Goal: Transaction & Acquisition: Subscribe to service/newsletter

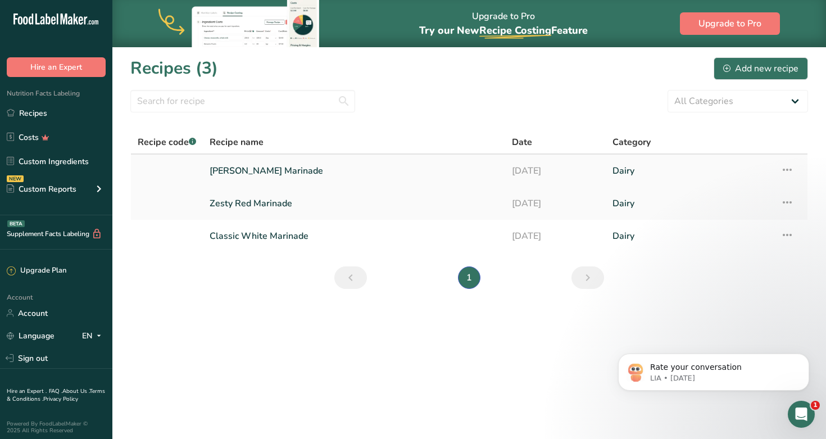
click at [255, 169] on link "[PERSON_NAME] Marinade" at bounding box center [354, 171] width 289 height 24
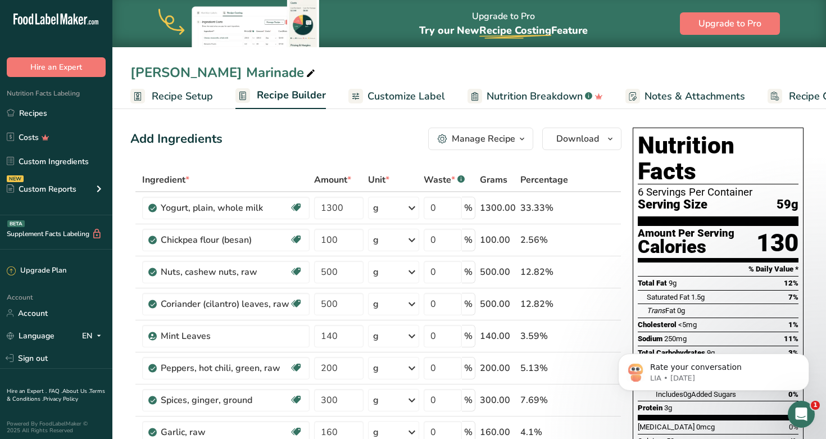
click at [509, 137] on div "Manage Recipe" at bounding box center [484, 138] width 64 height 13
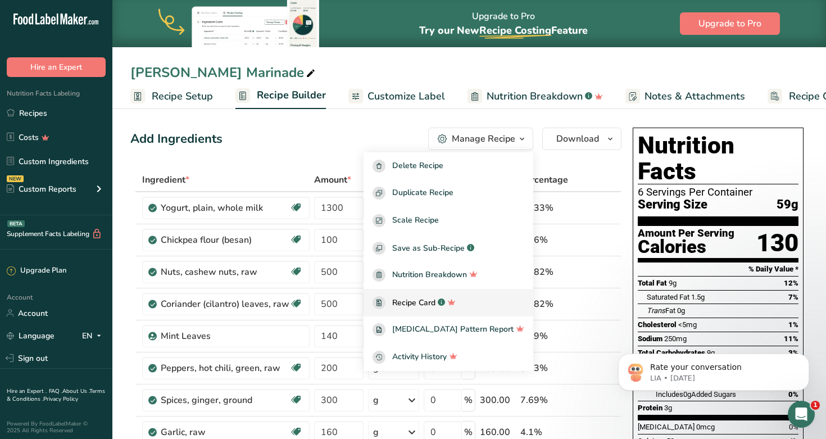
click at [426, 304] on span "Recipe Card" at bounding box center [413, 303] width 43 height 12
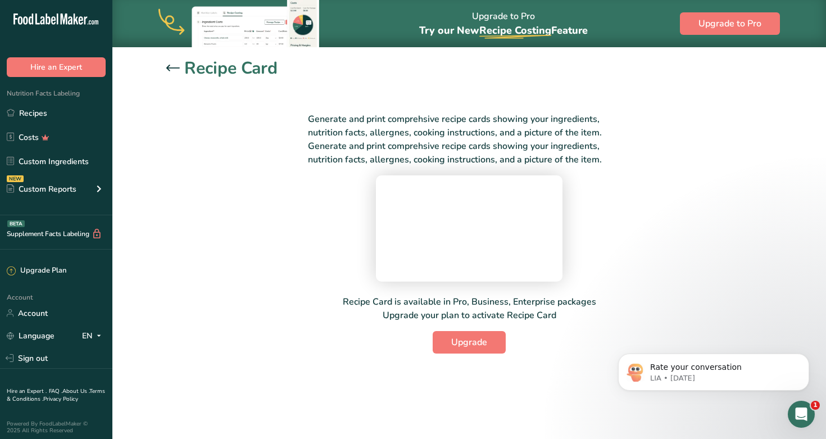
scroll to position [65, 0]
click at [474, 349] on span "Upgrade" at bounding box center [469, 342] width 36 height 13
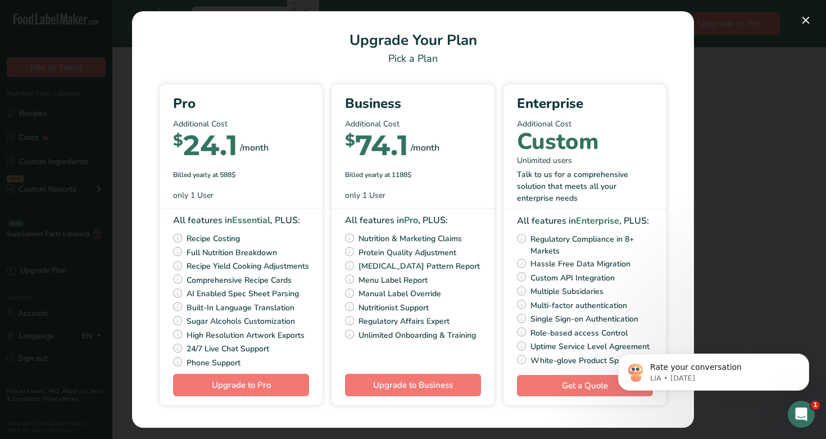
scroll to position [14, 0]
click at [298, 379] on button "Upgrade to Pro" at bounding box center [241, 385] width 136 height 22
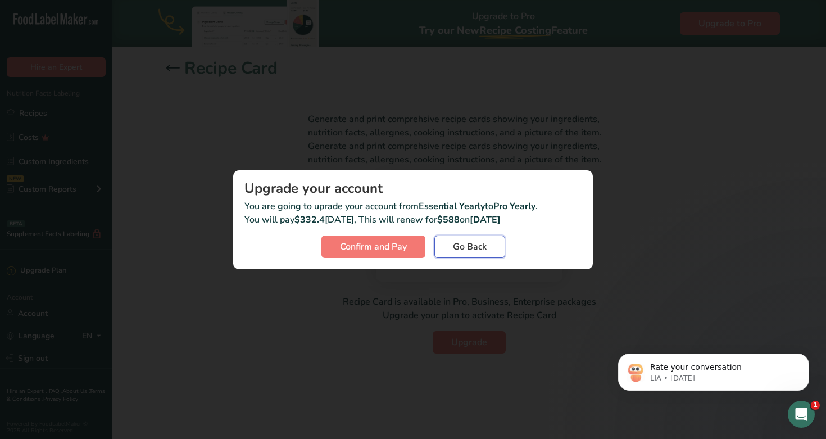
click at [480, 246] on span "Go Back" at bounding box center [470, 246] width 34 height 13
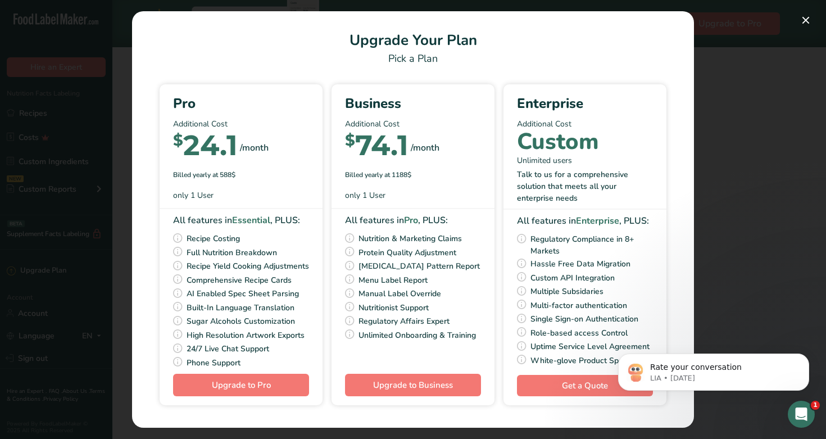
click at [750, 168] on div "Pick Your Pricing Plan Modal" at bounding box center [413, 219] width 826 height 439
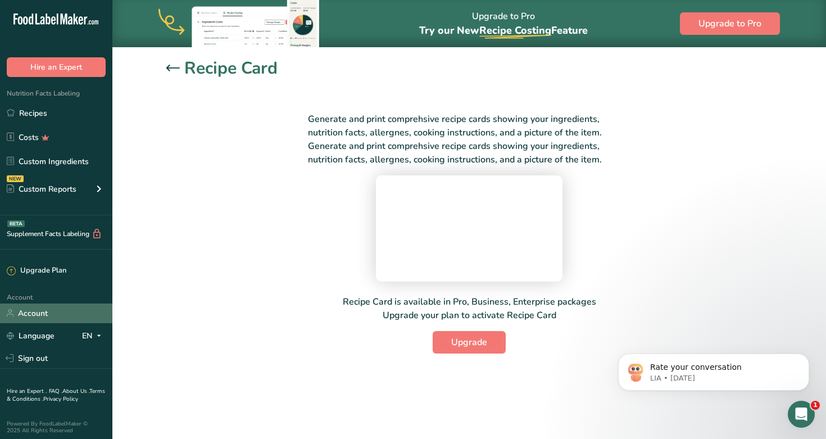
click at [25, 314] on link "Account" at bounding box center [56, 314] width 112 height 20
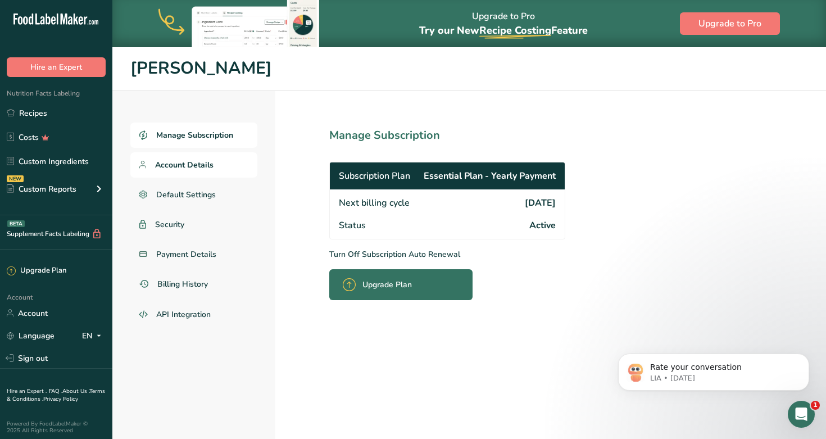
click at [182, 168] on span "Account Details" at bounding box center [184, 165] width 58 height 12
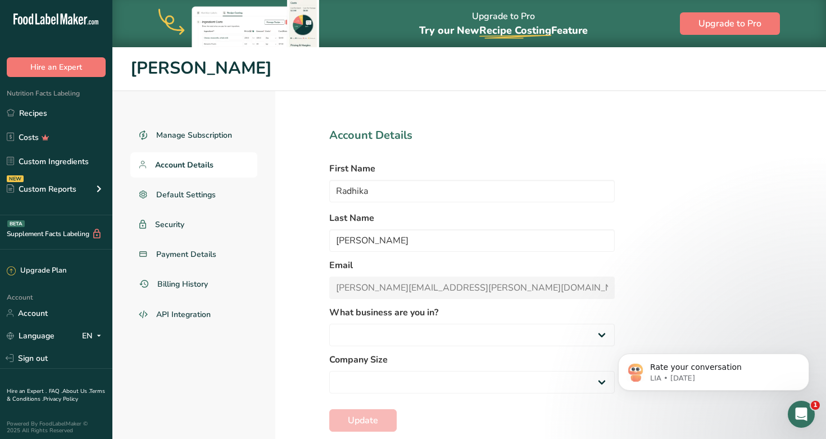
select select "8"
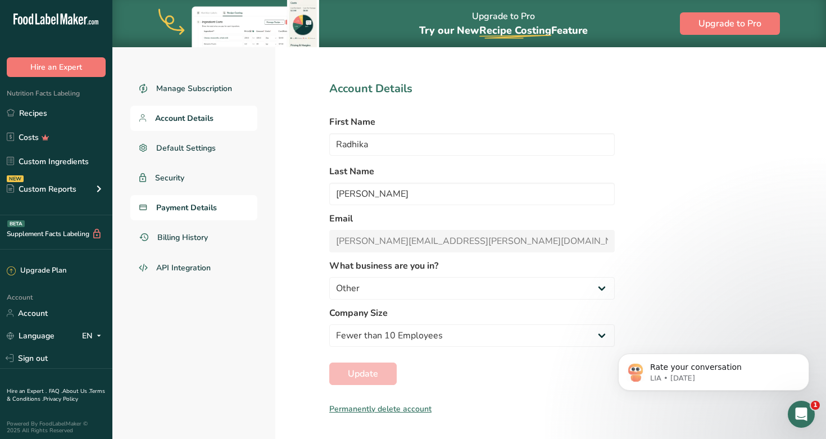
click at [183, 214] on link "Payment Details" at bounding box center [193, 207] width 127 height 25
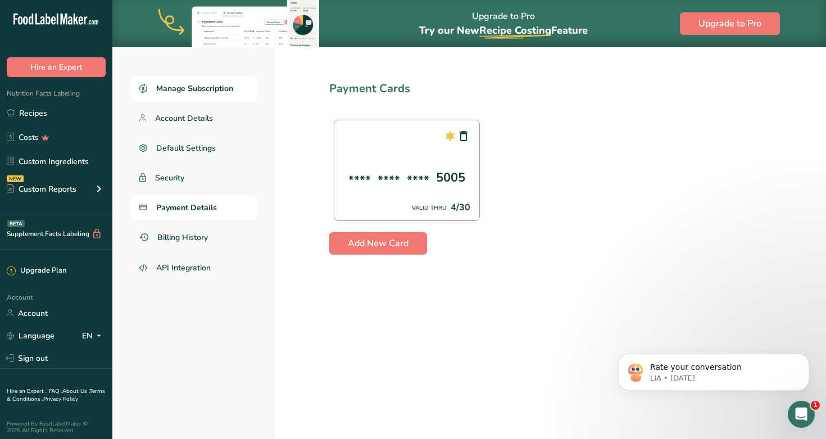
click at [204, 88] on span "Manage Subscription" at bounding box center [194, 89] width 77 height 12
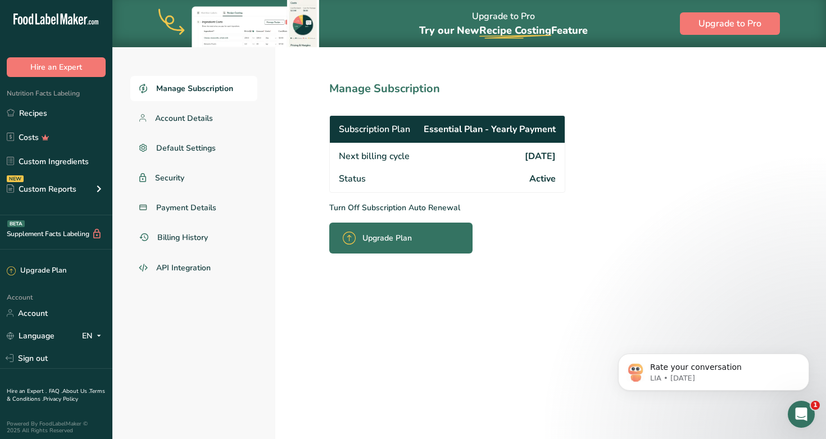
click at [482, 128] on span "Essential Plan - Yearly Payment" at bounding box center [490, 129] width 132 height 13
click at [350, 238] on icon at bounding box center [349, 238] width 13 height 13
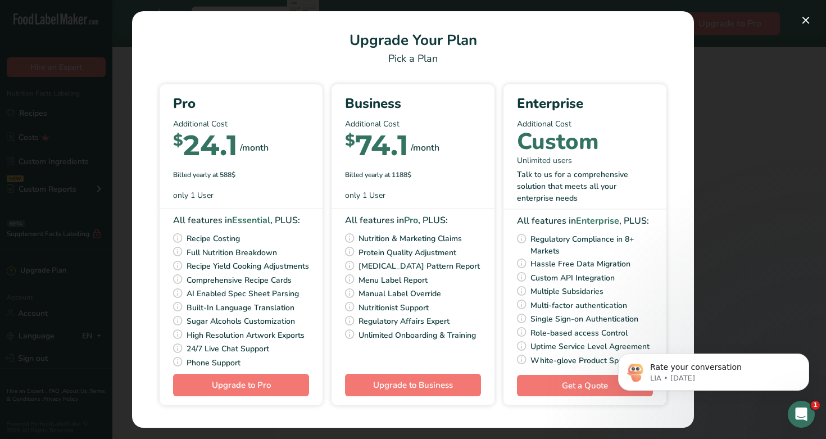
scroll to position [14, 0]
click at [209, 385] on button "Upgrade to Pro" at bounding box center [241, 385] width 136 height 22
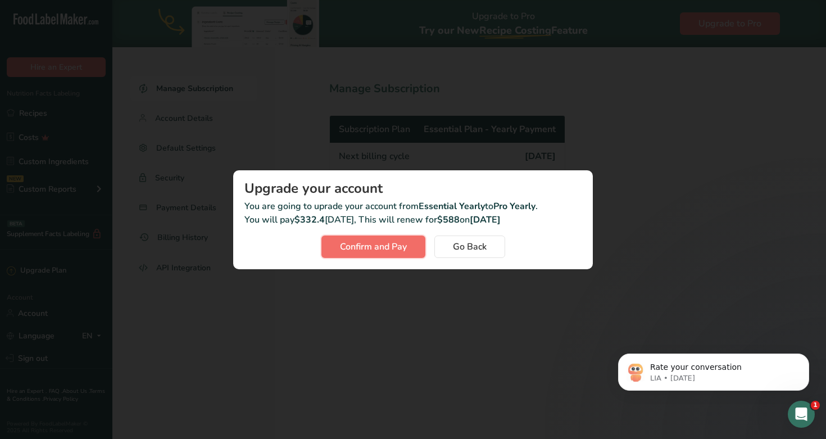
click at [376, 251] on span "Confirm and Pay" at bounding box center [373, 246] width 67 height 13
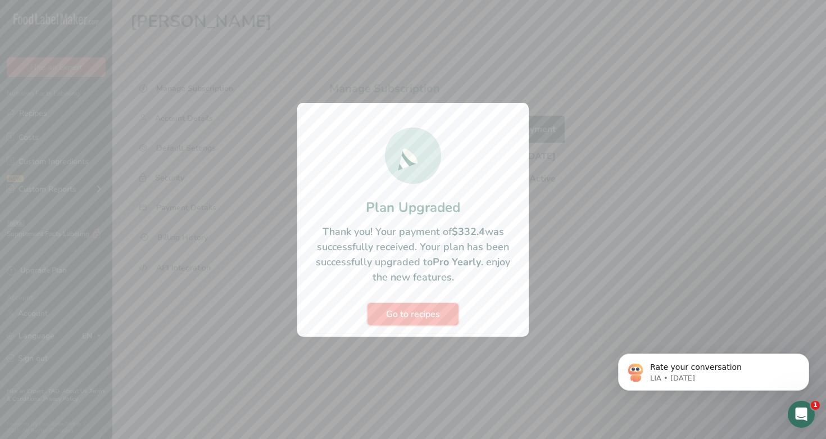
click at [439, 315] on span "Go to recipes" at bounding box center [413, 314] width 54 height 13
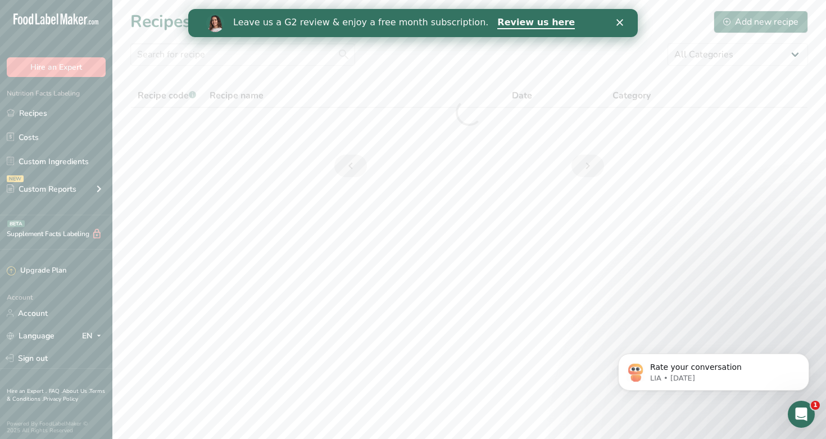
click at [622, 24] on polygon "Close" at bounding box center [620, 22] width 7 height 7
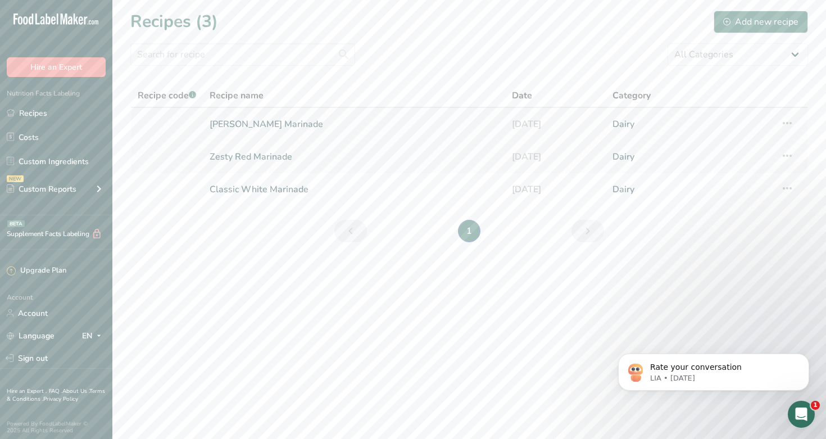
click at [788, 126] on icon at bounding box center [787, 123] width 13 height 20
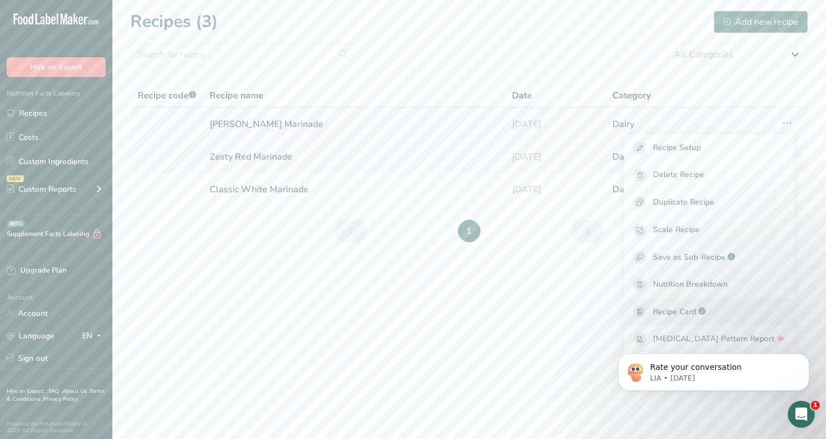
click at [695, 311] on span "Recipe Card" at bounding box center [674, 312] width 43 height 12
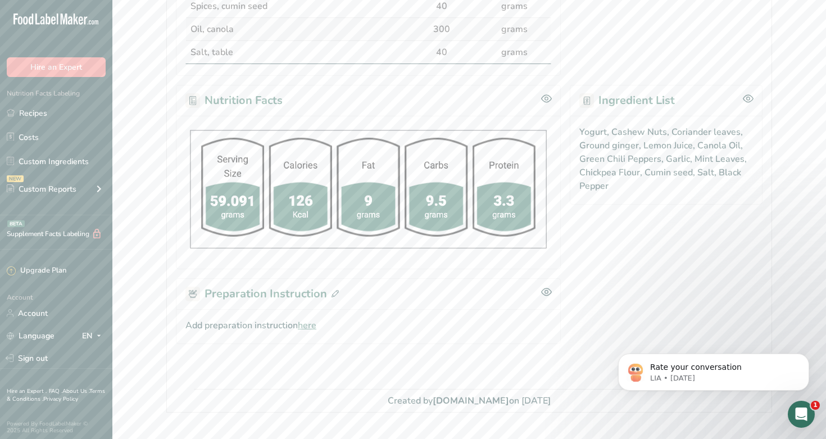
scroll to position [541, 0]
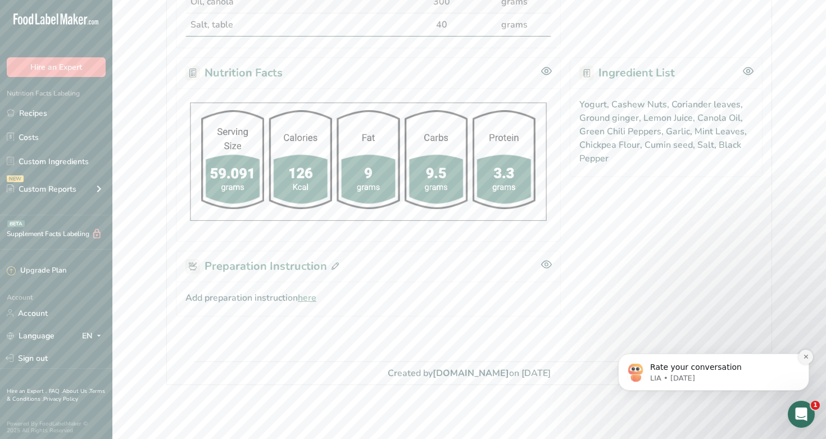
click at [806, 355] on icon "Dismiss notification" at bounding box center [806, 357] width 6 height 6
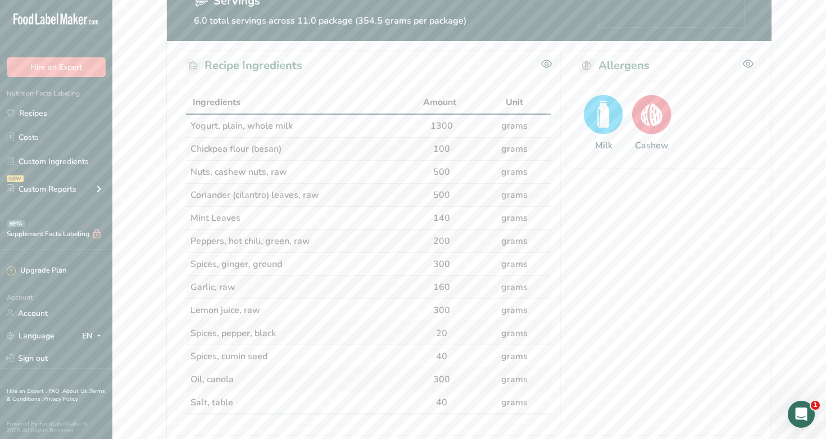
scroll to position [0, 0]
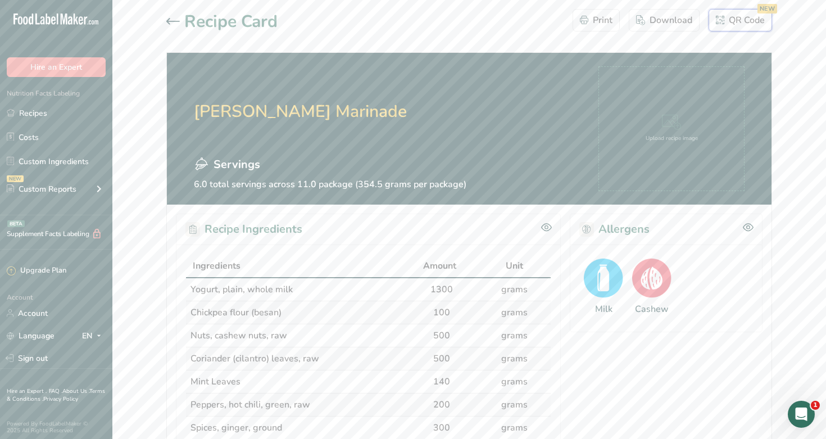
click at [720, 26] on div "QR Code NEW" at bounding box center [740, 19] width 49 height 13
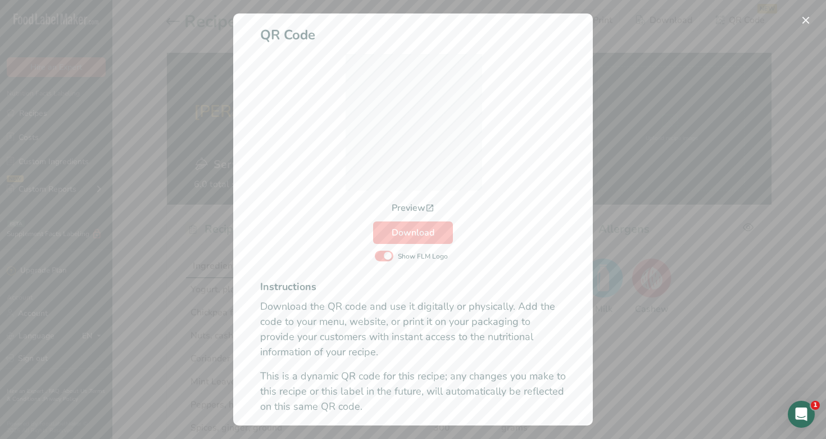
click at [767, 261] on div "Activity Log Modal" at bounding box center [413, 219] width 826 height 439
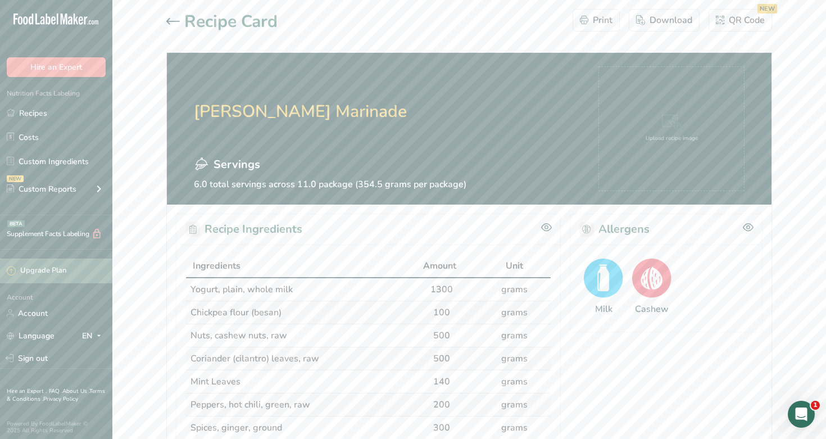
click at [34, 270] on div "Upgrade Plan" at bounding box center [37, 270] width 60 height 11
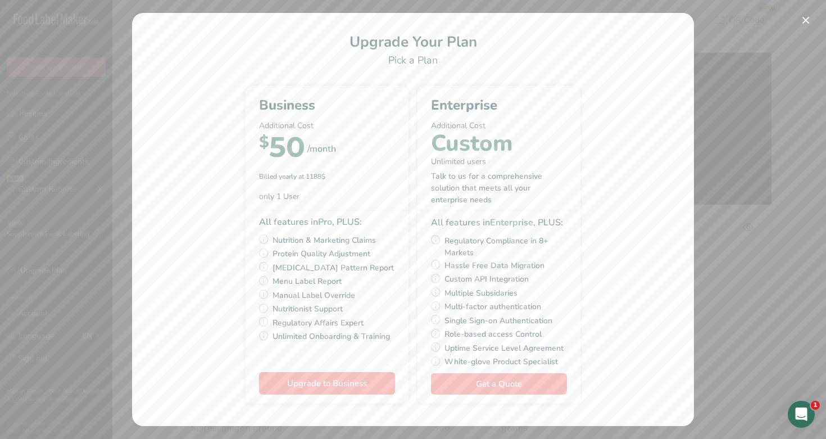
click at [774, 241] on div "Pick Your Pricing Plan Modal" at bounding box center [413, 219] width 826 height 439
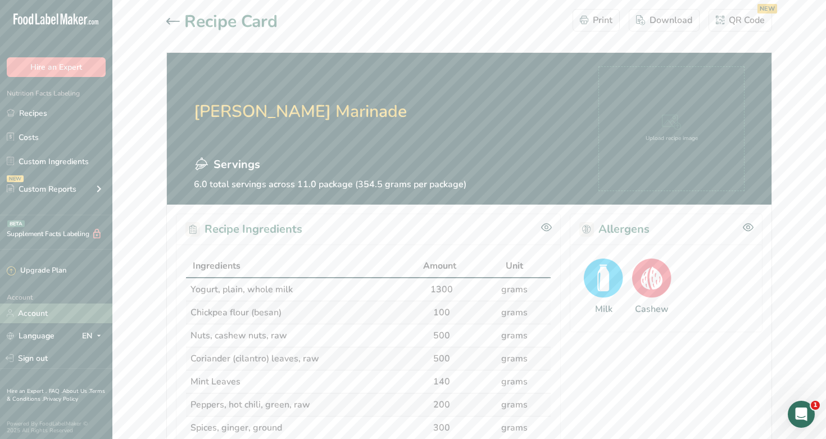
click at [38, 317] on link "Account" at bounding box center [56, 314] width 112 height 20
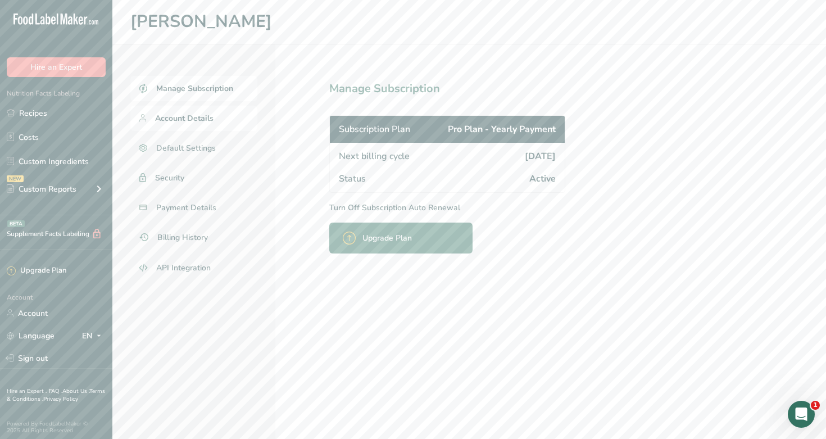
click at [201, 116] on span "Account Details" at bounding box center [184, 118] width 58 height 12
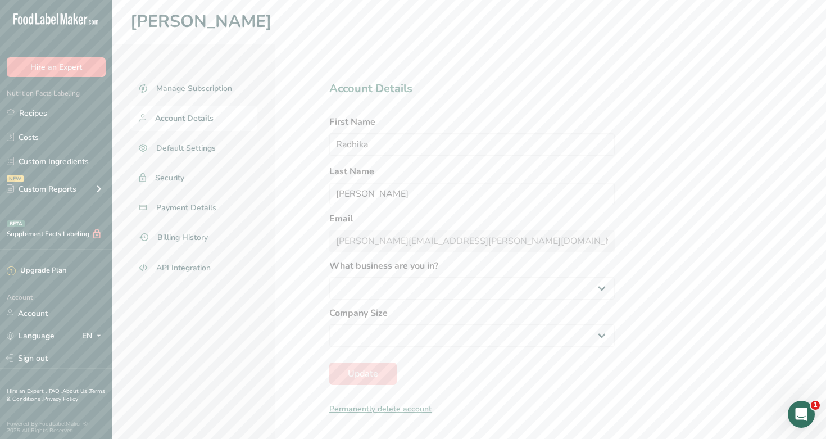
select select
select select "8"
